Goal: Complete application form

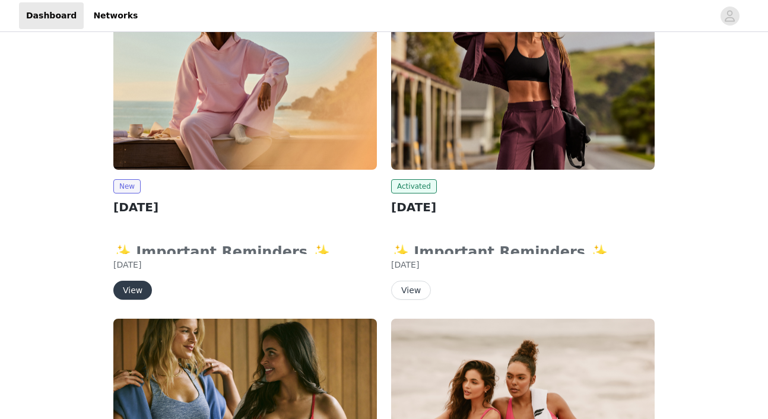
scroll to position [152, 0]
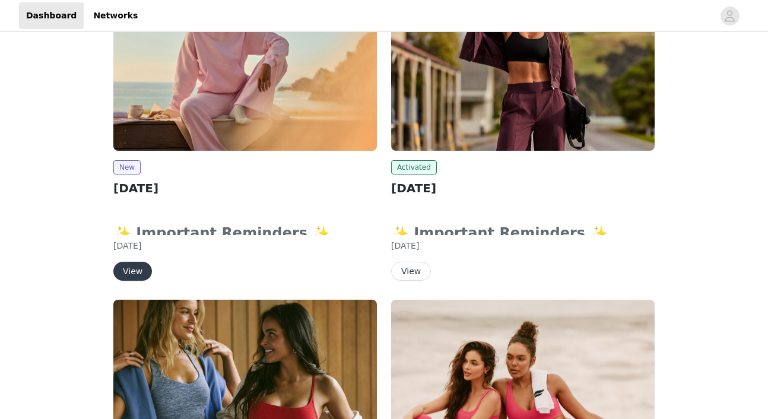
click at [132, 271] on button "View" at bounding box center [132, 271] width 39 height 19
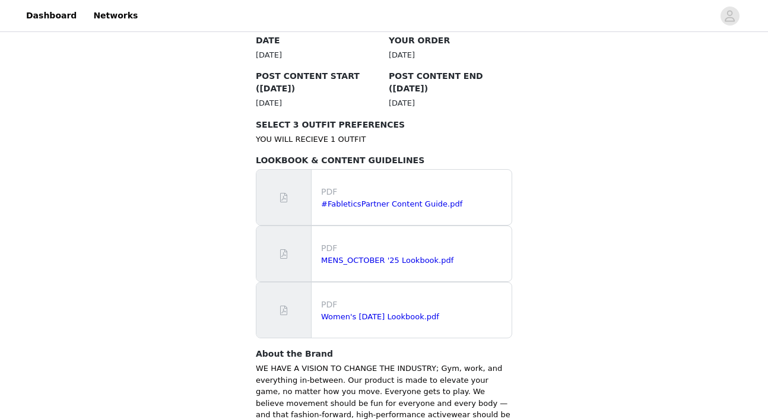
scroll to position [658, 0]
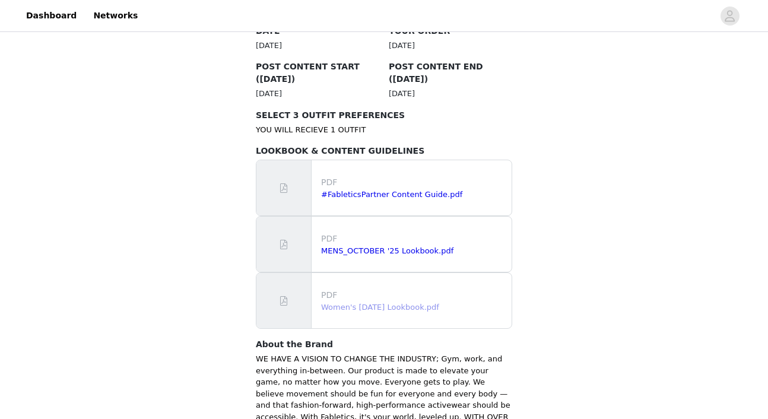
click at [374, 303] on link "Women's [DATE] Lookbook.pdf" at bounding box center [380, 307] width 118 height 9
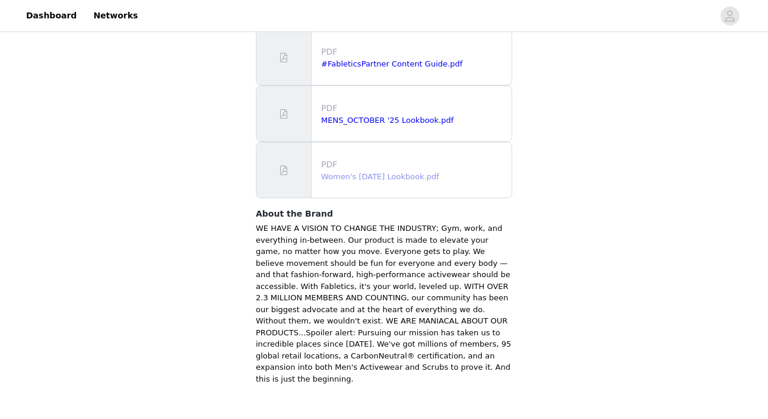
scroll to position [807, 0]
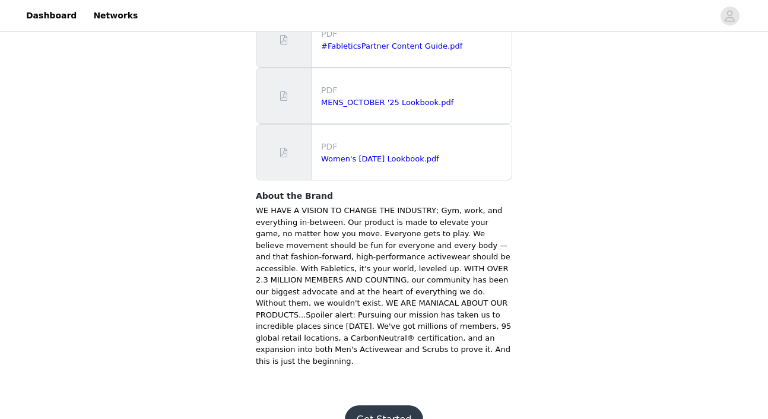
click at [386, 405] on button "Get Started" at bounding box center [384, 419] width 79 height 28
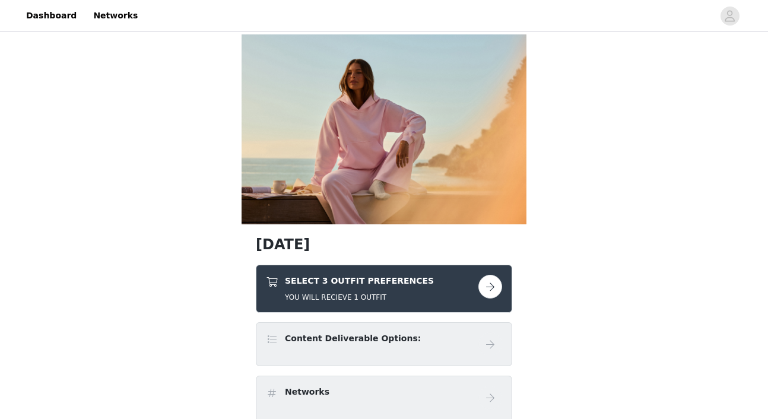
click at [348, 298] on h5 "YOU WILL RECIEVE 1 OUTFIT" at bounding box center [359, 297] width 149 height 11
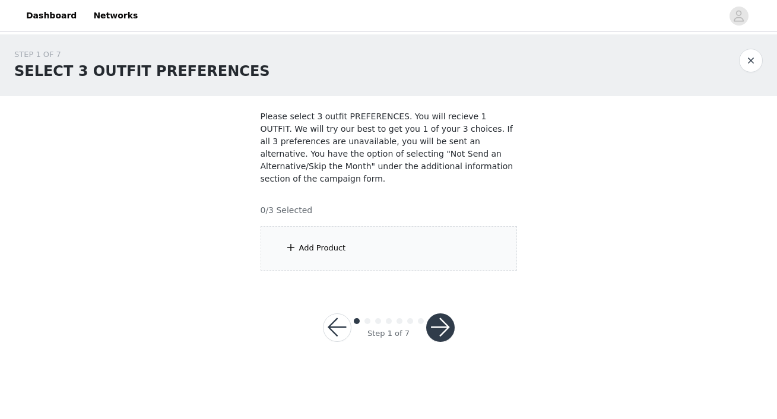
click at [346, 236] on div "Add Product" at bounding box center [389, 248] width 256 height 45
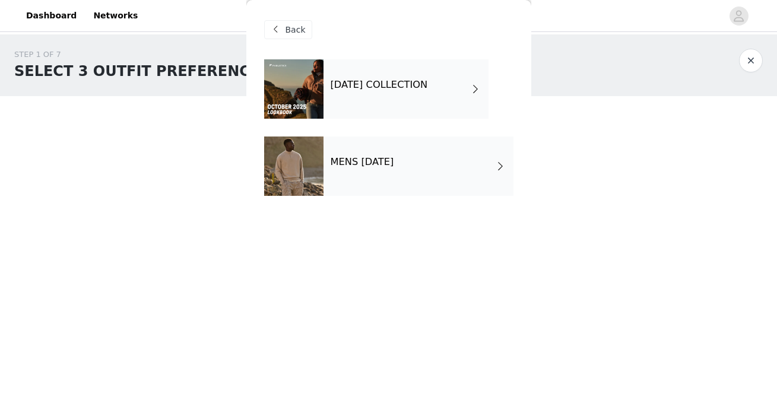
click at [428, 90] on h4 "[DATE] COLLECTION" at bounding box center [379, 85] width 97 height 11
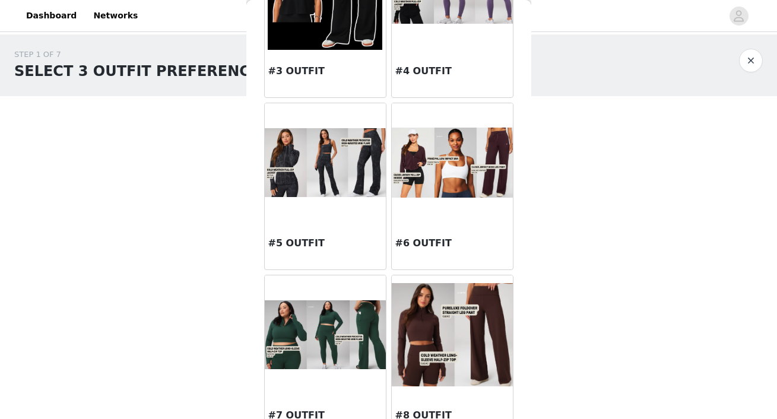
scroll to position [319, 0]
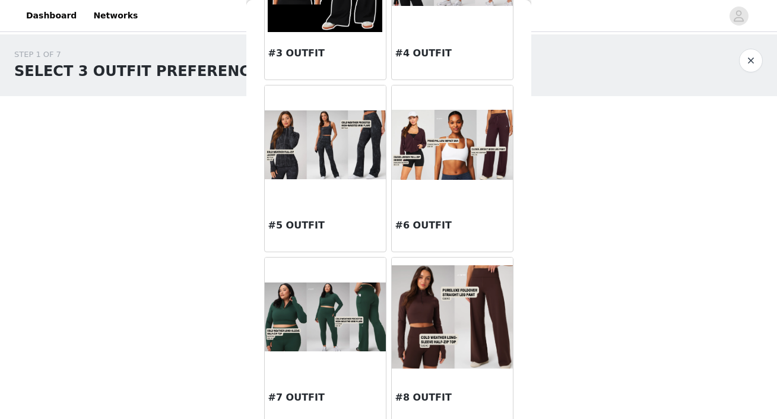
click at [446, 306] on img at bounding box center [452, 316] width 121 height 103
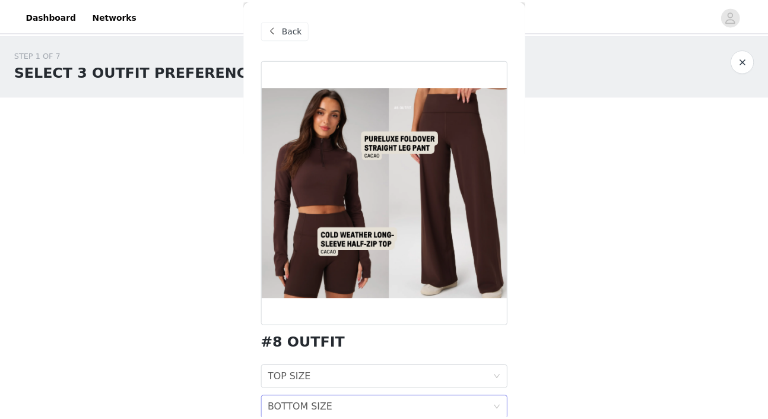
scroll to position [54, 0]
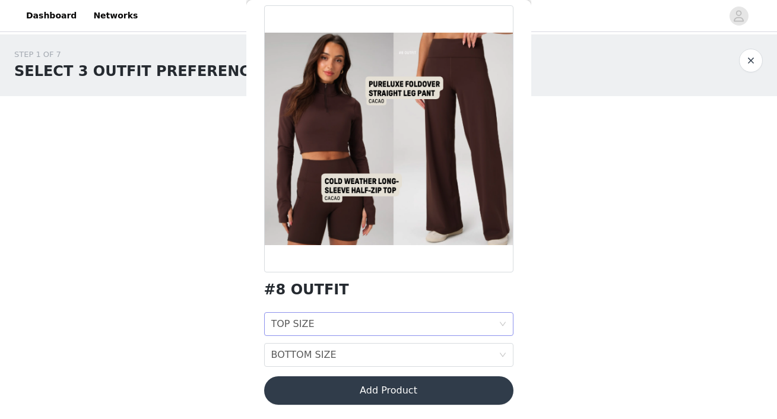
click at [333, 326] on div "TOP SIZE TOP SIZE" at bounding box center [384, 324] width 227 height 23
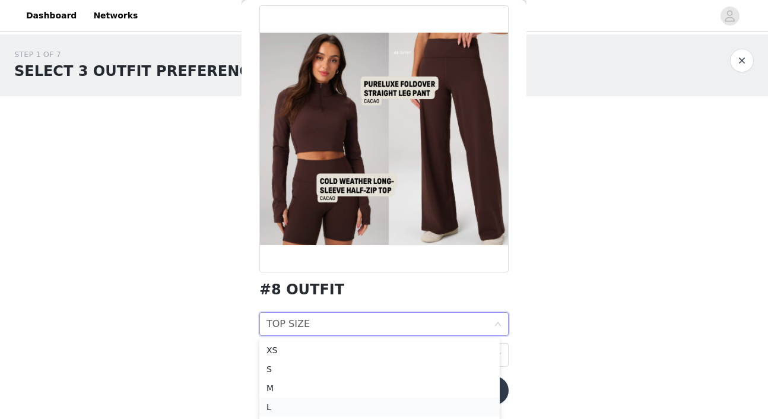
click at [287, 405] on div "L" at bounding box center [379, 407] width 226 height 13
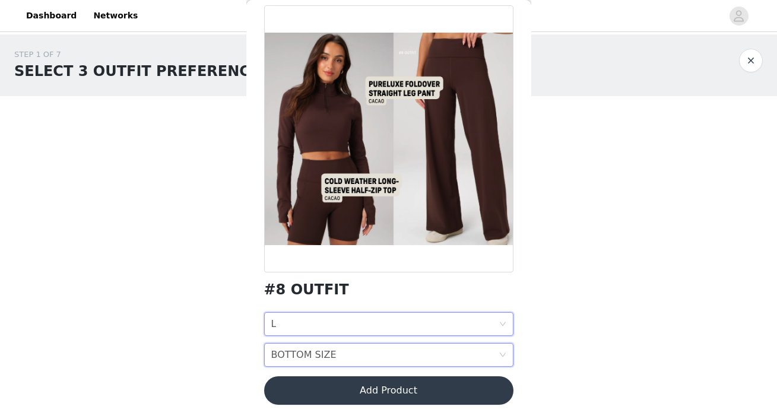
click at [315, 348] on div "BOTTOM SIZE" at bounding box center [303, 355] width 65 height 23
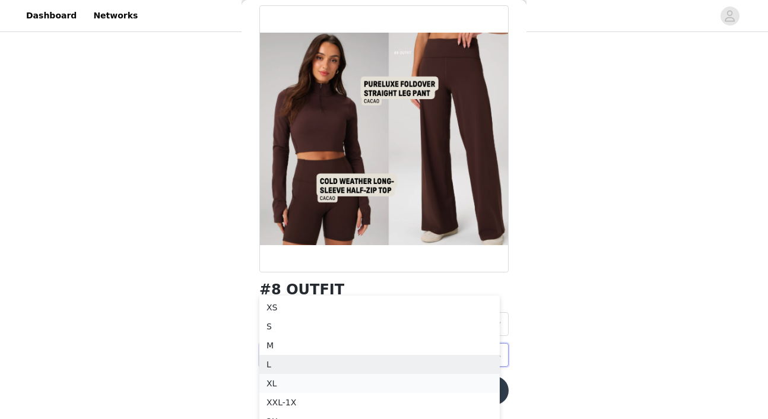
scroll to position [75, 0]
click at [280, 360] on div "L" at bounding box center [379, 363] width 226 height 13
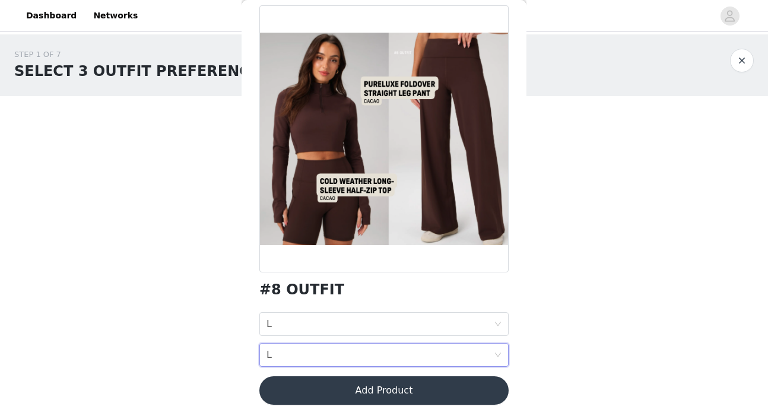
scroll to position [0, 0]
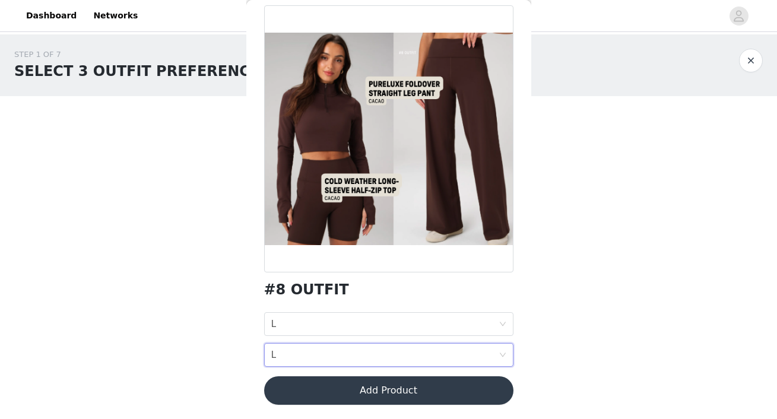
click at [408, 389] on button "Add Product" at bounding box center [388, 390] width 249 height 28
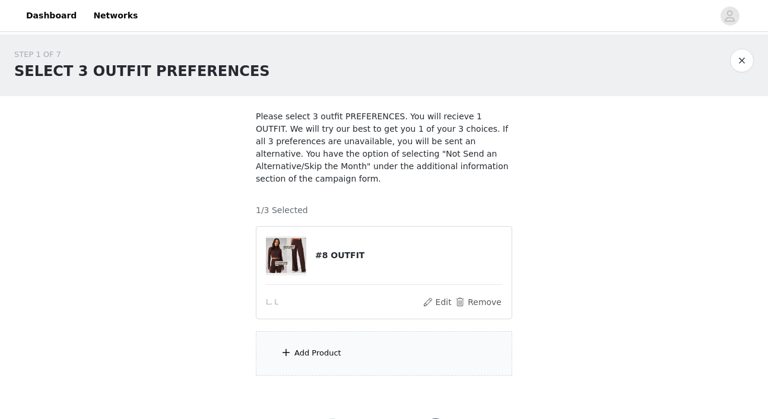
click at [354, 353] on div "Add Product" at bounding box center [384, 353] width 256 height 45
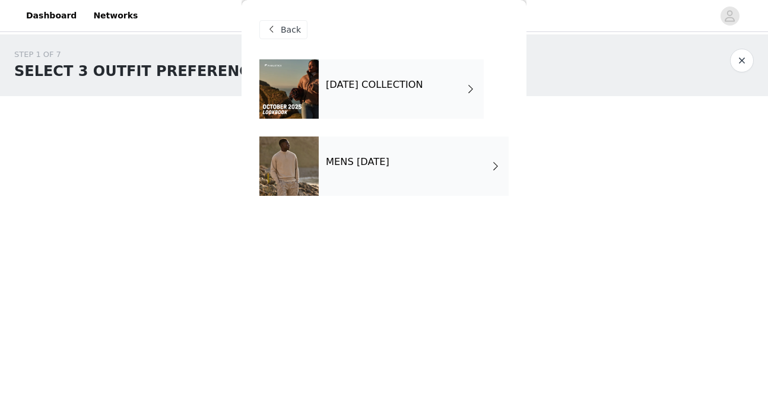
click at [353, 91] on div "[DATE] COLLECTION" at bounding box center [401, 88] width 165 height 59
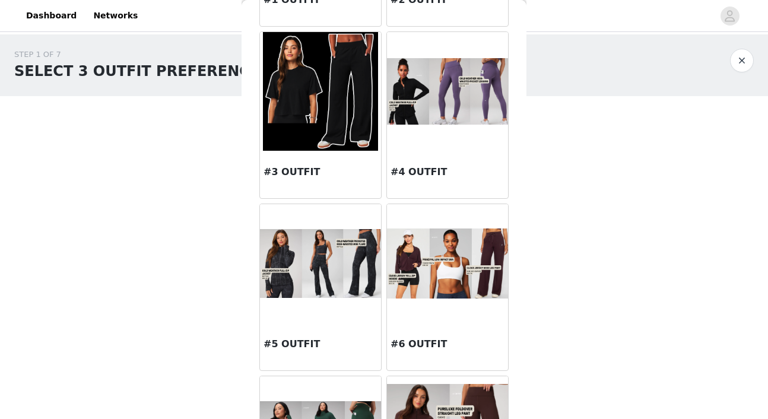
scroll to position [253, 0]
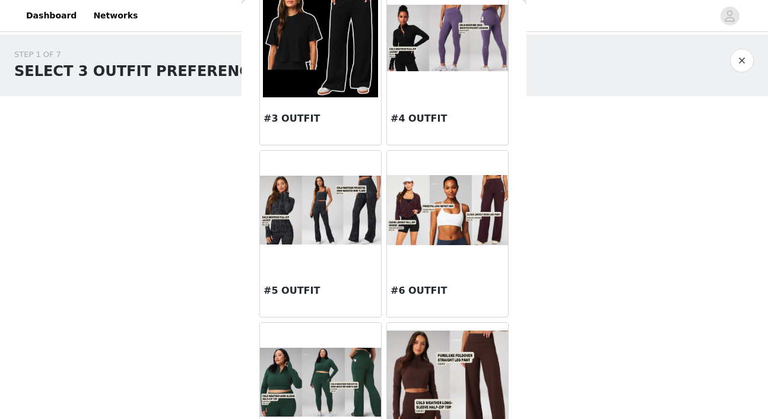
click at [337, 225] on img at bounding box center [320, 210] width 121 height 69
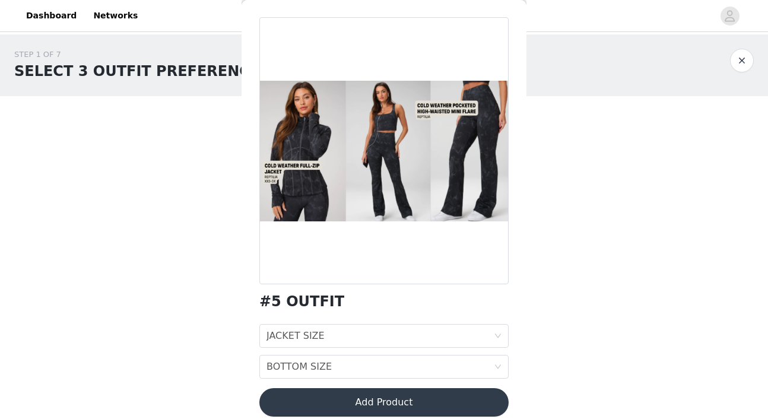
scroll to position [53, 0]
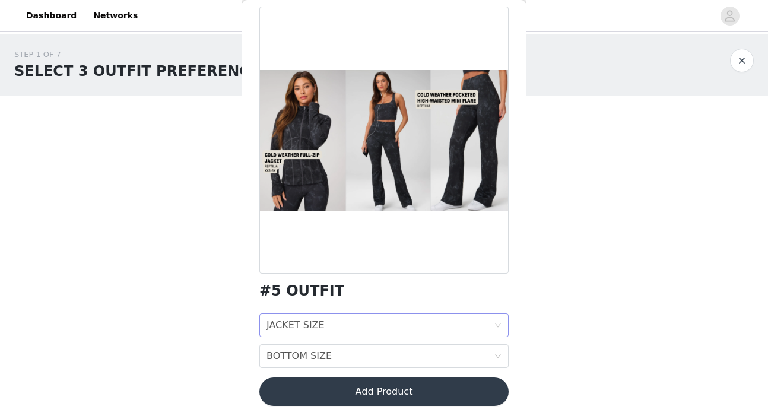
click at [353, 322] on div "JACKET SIZE JACKET SIZE" at bounding box center [379, 325] width 227 height 23
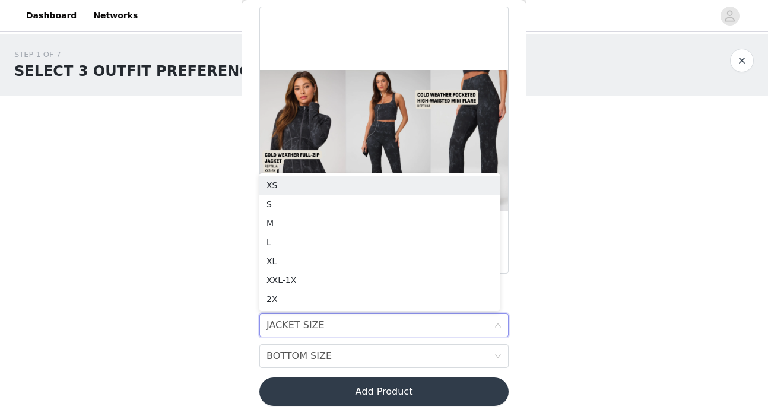
scroll to position [54, 0]
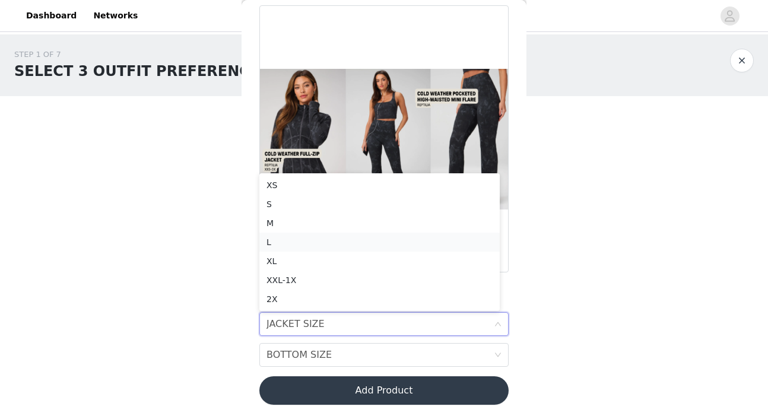
click at [299, 241] on div "L" at bounding box center [379, 242] width 226 height 13
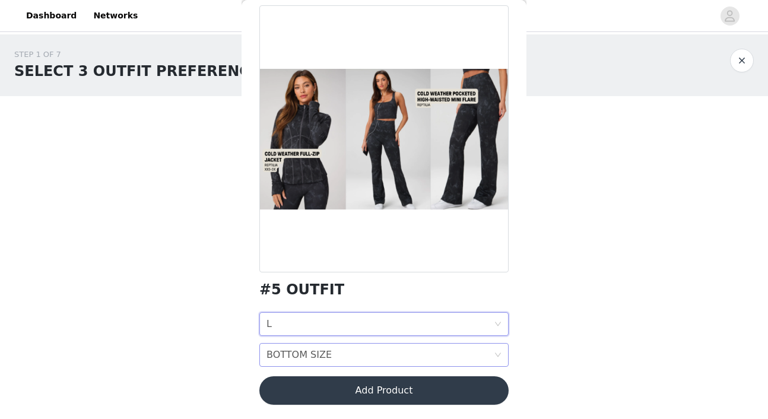
click at [341, 355] on div "BOTTOM SIZE BOTTOM SIZE" at bounding box center [379, 355] width 227 height 23
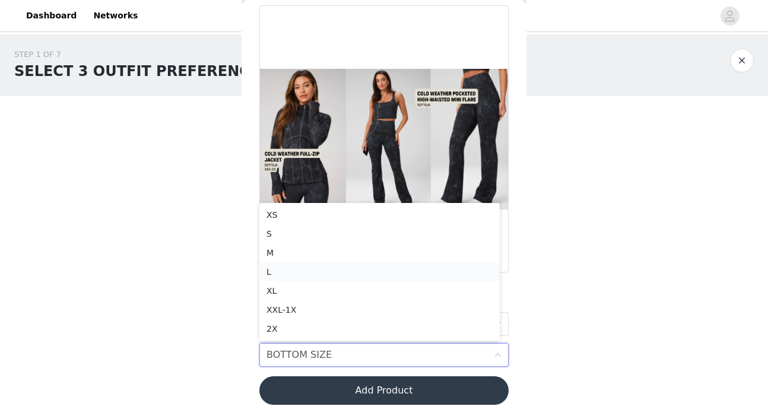
click at [284, 269] on div "L" at bounding box center [379, 271] width 226 height 13
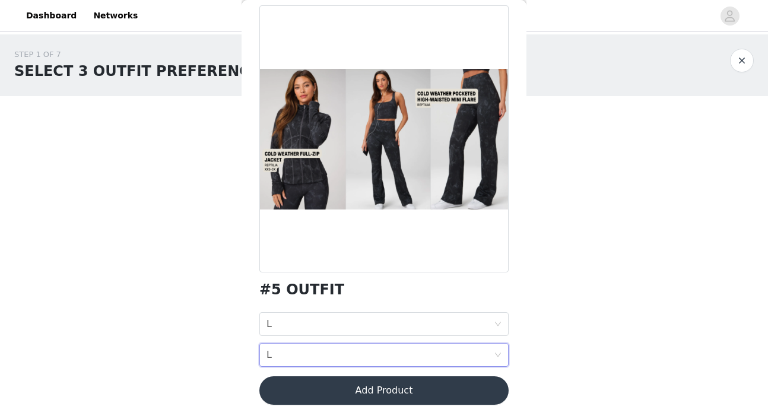
click at [424, 386] on button "Add Product" at bounding box center [383, 390] width 249 height 28
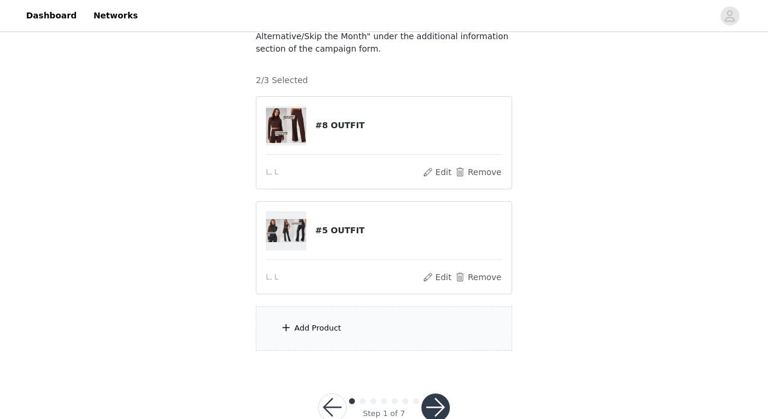
scroll to position [161, 0]
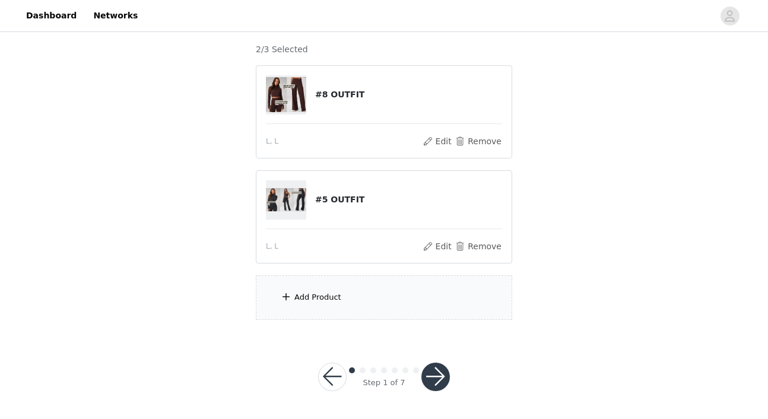
click at [304, 283] on div "Add Product" at bounding box center [384, 297] width 256 height 45
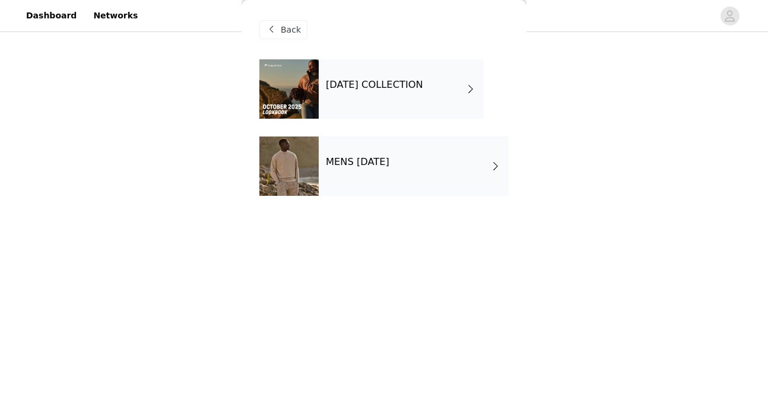
click at [372, 97] on div "[DATE] COLLECTION" at bounding box center [401, 88] width 165 height 59
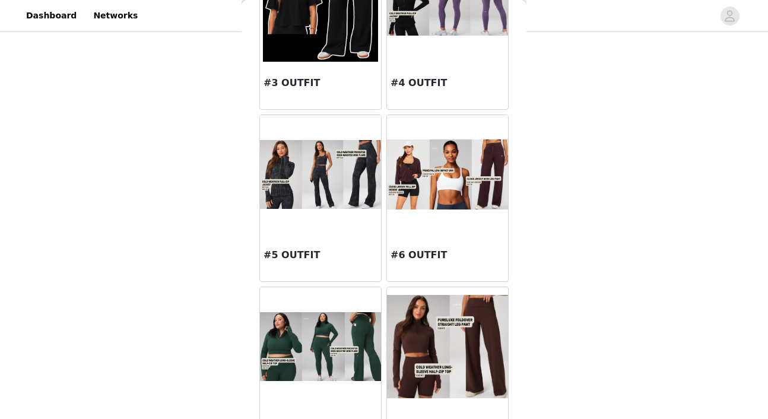
scroll to position [300, 0]
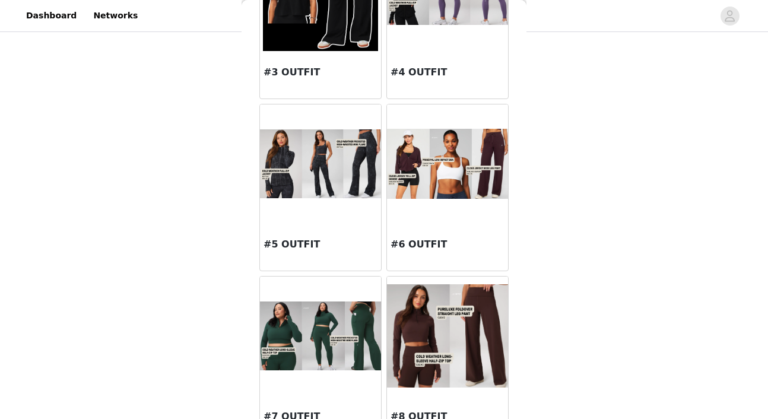
click at [228, 191] on div "STEP 1 OF 7 SELECT 3 OUTFIT PREFERENCES Please select 3 outfit PREFERENCES. You…" at bounding box center [384, 104] width 768 height 461
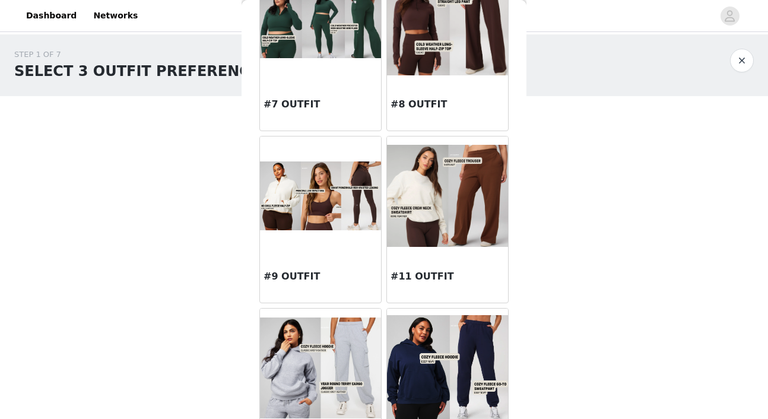
scroll to position [613, 0]
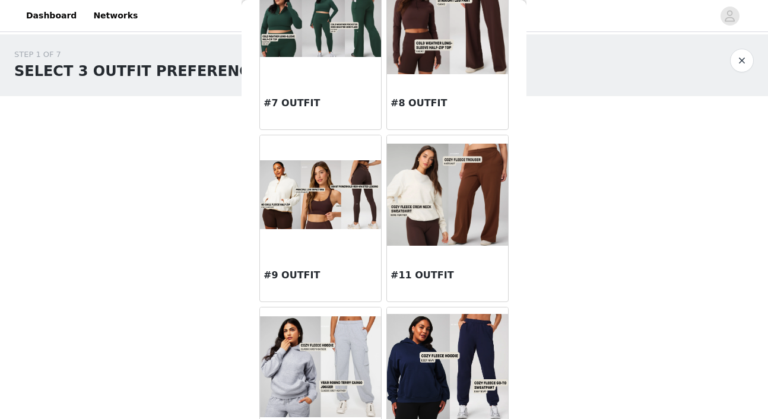
click at [329, 214] on img at bounding box center [320, 194] width 121 height 68
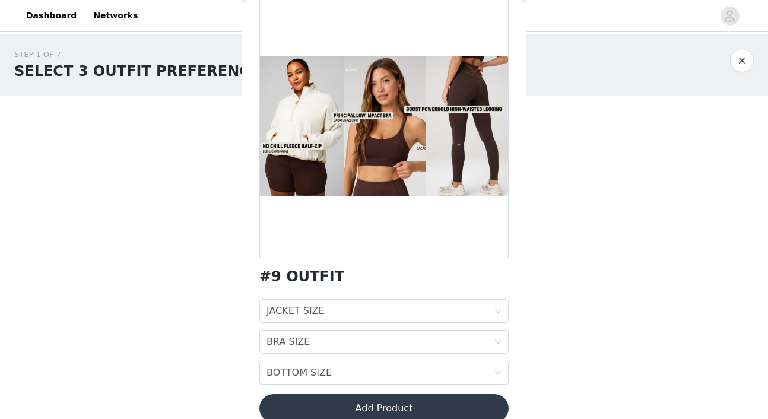
scroll to position [72, 0]
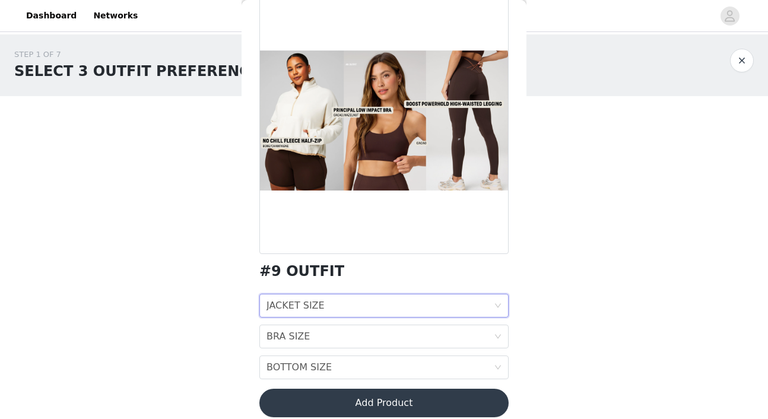
click at [306, 300] on div "JACKET SIZE" at bounding box center [295, 305] width 58 height 23
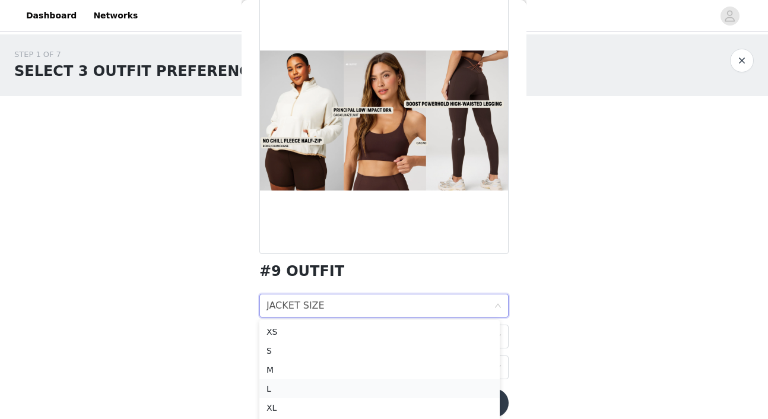
click at [281, 391] on div "L" at bounding box center [379, 388] width 226 height 13
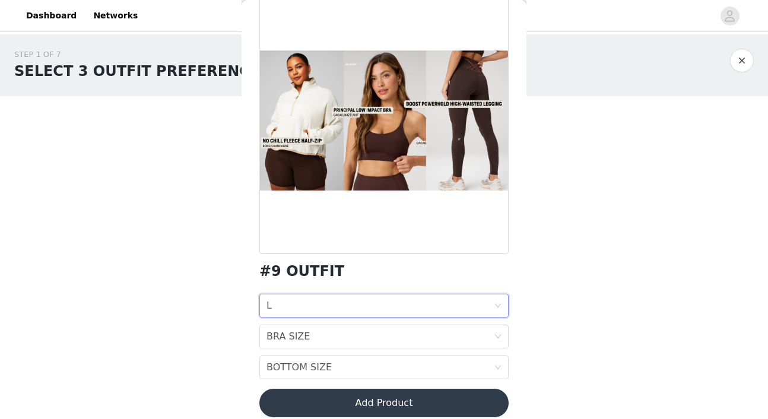
scroll to position [85, 0]
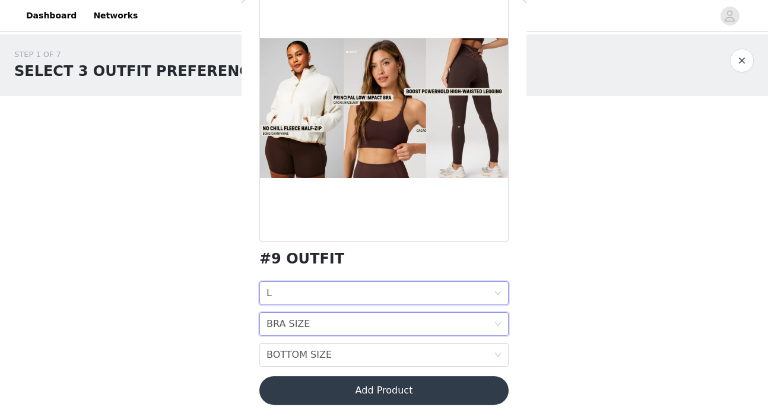
click at [294, 326] on div "BRA SIZE" at bounding box center [287, 324] width 43 height 23
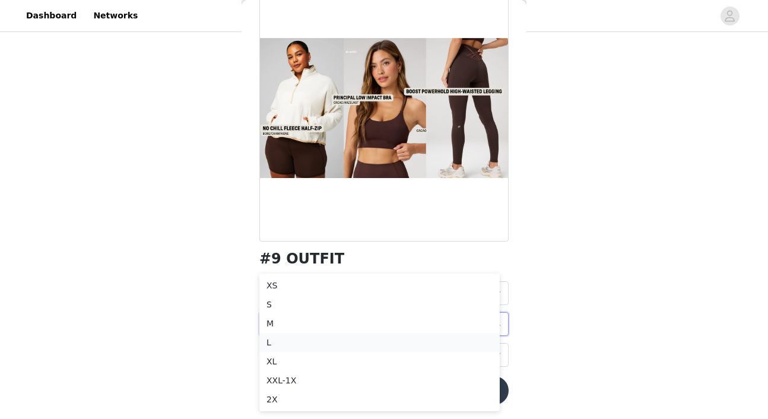
scroll to position [66, 0]
click at [279, 360] on div "XL" at bounding box center [379, 360] width 226 height 13
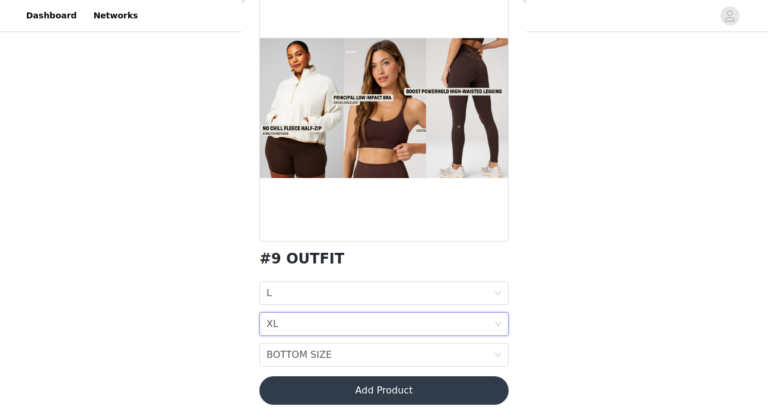
scroll to position [112, 0]
click at [296, 345] on div "BOTTOM SIZE" at bounding box center [298, 355] width 65 height 23
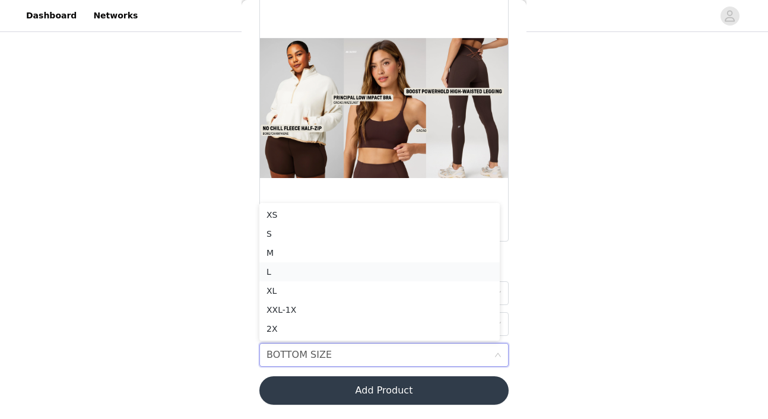
click at [314, 275] on div "L" at bounding box center [379, 271] width 226 height 13
click at [330, 382] on button "Add Product" at bounding box center [383, 390] width 249 height 28
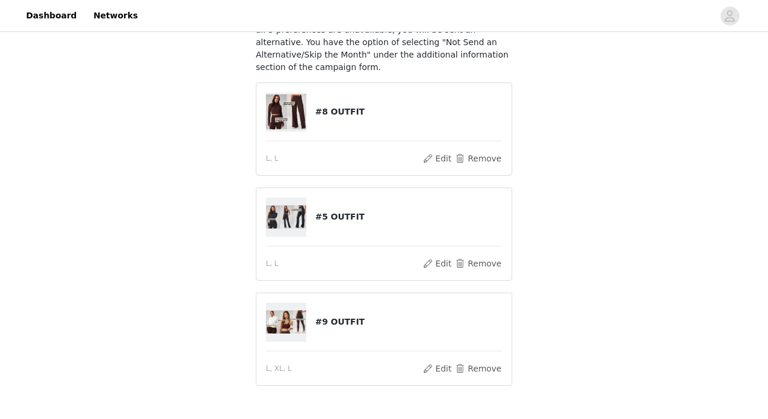
scroll to position [189, 0]
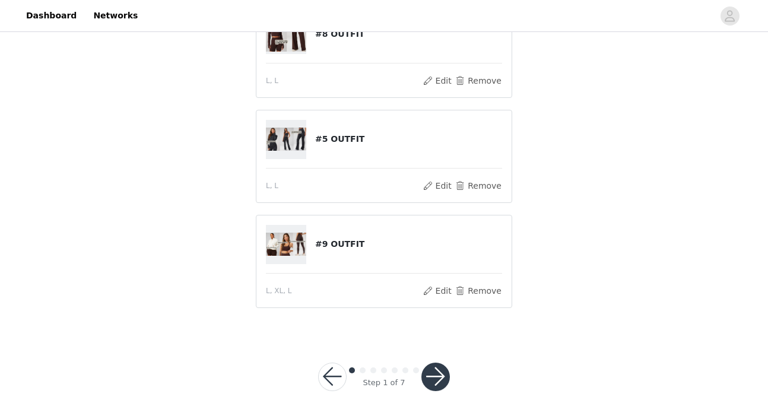
click at [433, 378] on button "button" at bounding box center [435, 377] width 28 height 28
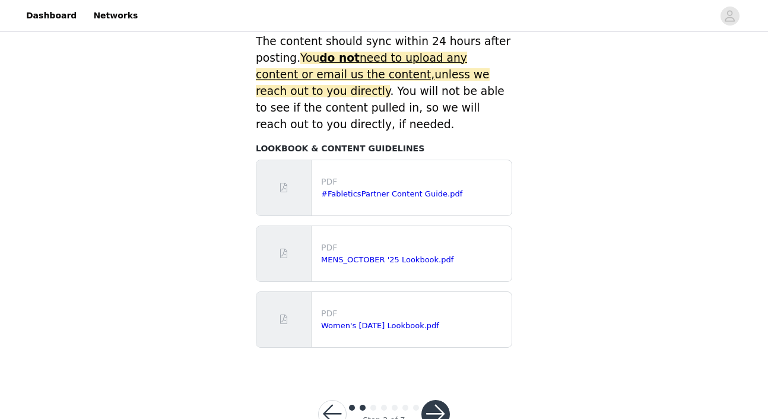
scroll to position [591, 0]
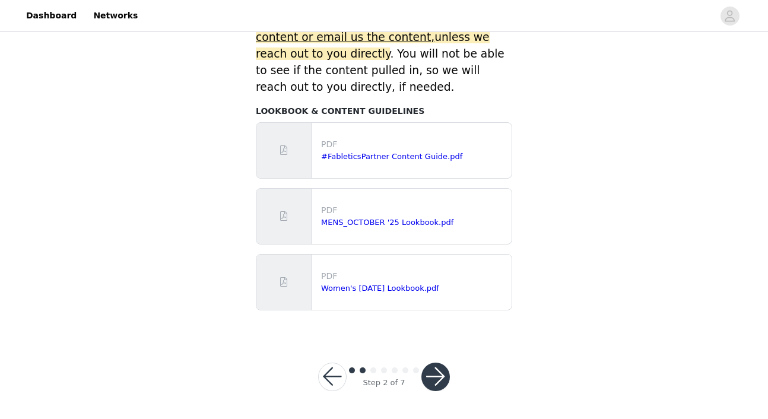
click at [433, 380] on button "button" at bounding box center [435, 377] width 28 height 28
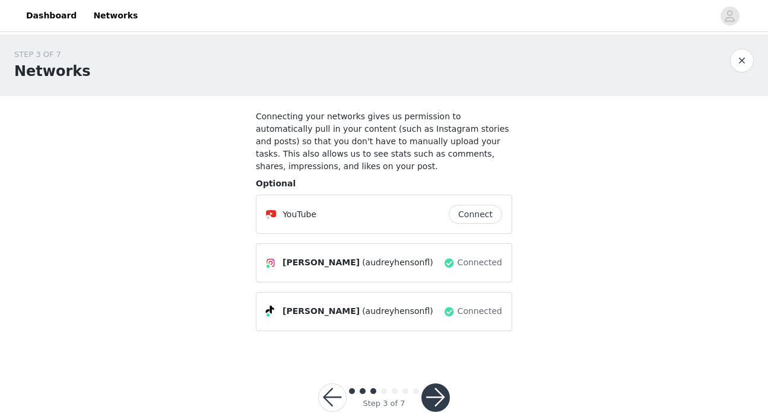
click at [441, 397] on button "button" at bounding box center [435, 397] width 28 height 28
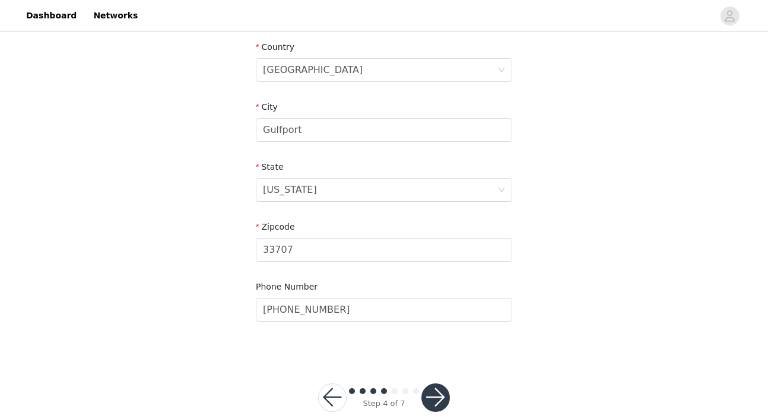
scroll to position [390, 0]
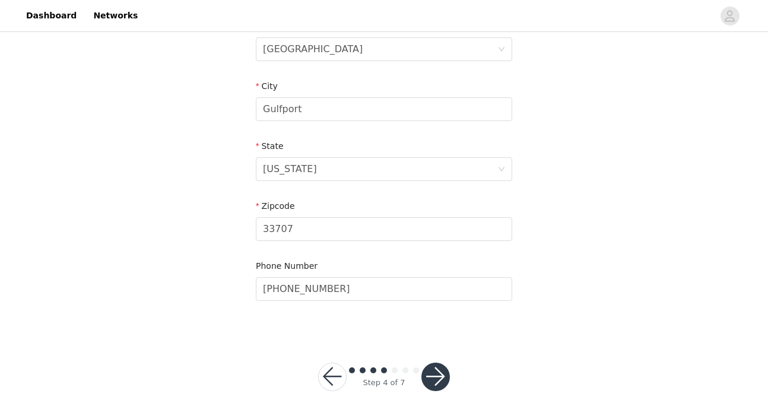
click at [437, 379] on button "button" at bounding box center [435, 377] width 28 height 28
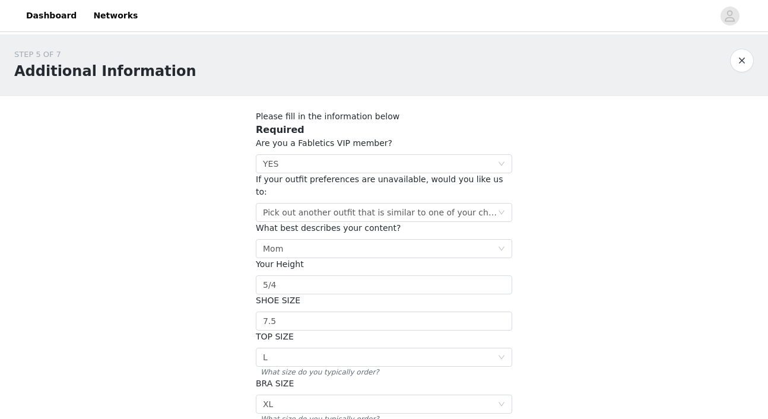
scroll to position [220, 0]
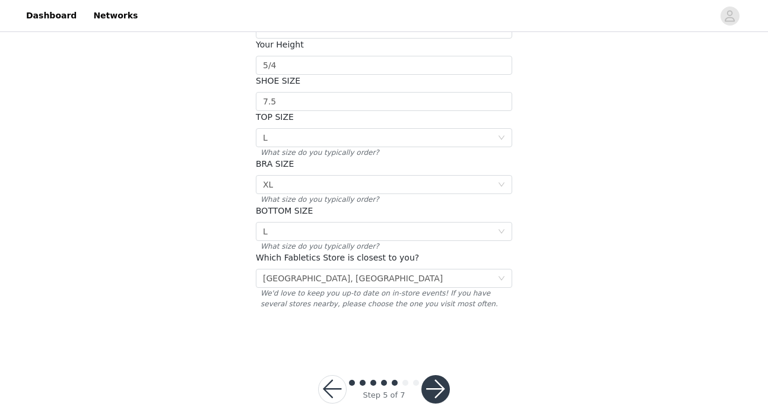
click at [426, 375] on button "button" at bounding box center [435, 389] width 28 height 28
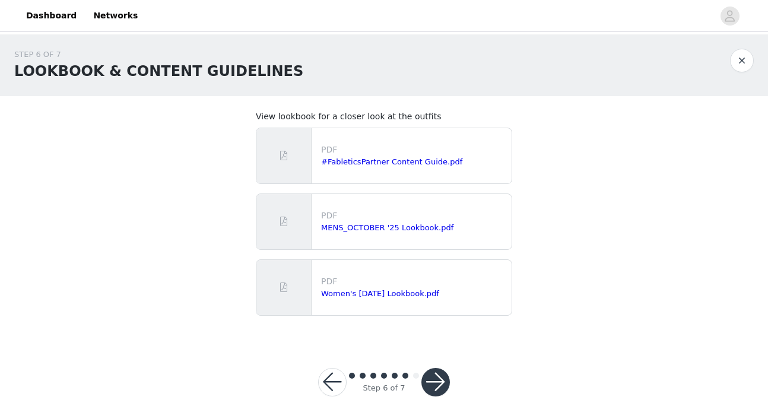
click at [437, 382] on button "button" at bounding box center [435, 382] width 28 height 28
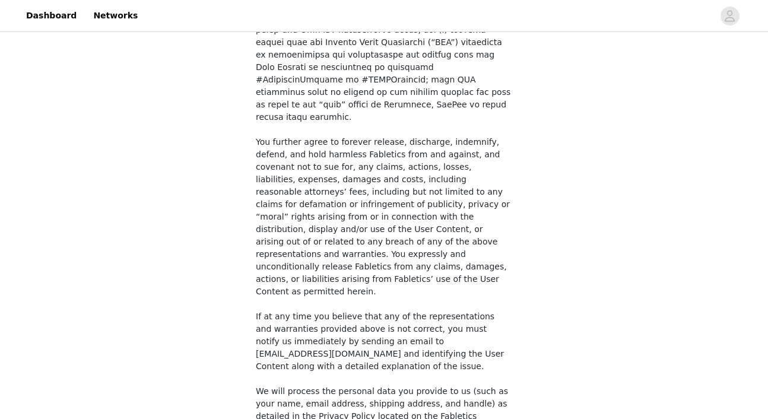
scroll to position [927, 0]
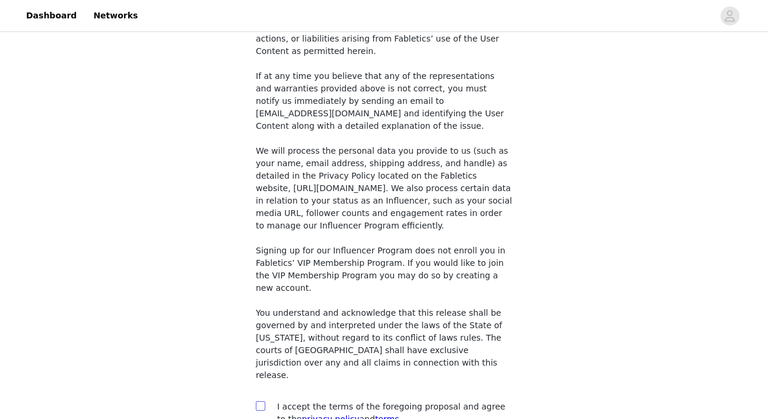
click at [257, 401] on input "checkbox" at bounding box center [260, 405] width 8 height 8
checkbox input "true"
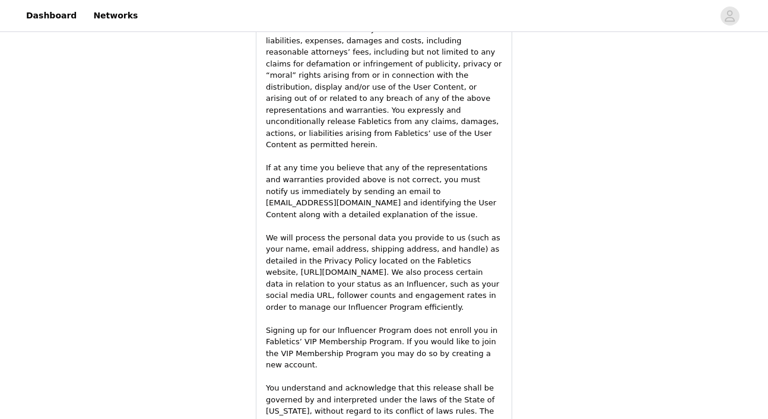
scroll to position [1780, 0]
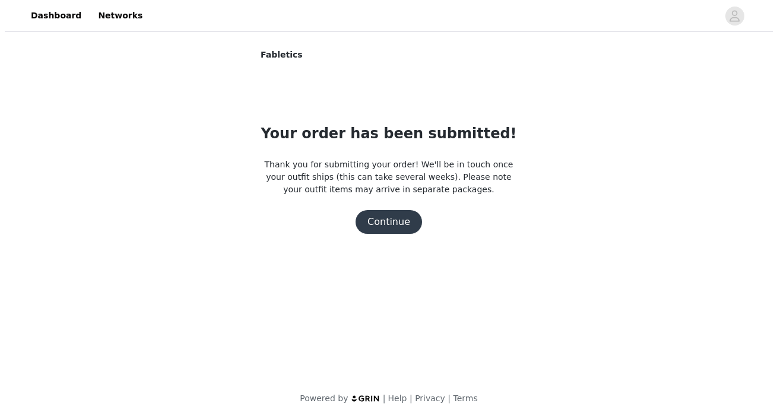
scroll to position [0, 0]
